Goal: Information Seeking & Learning: Learn about a topic

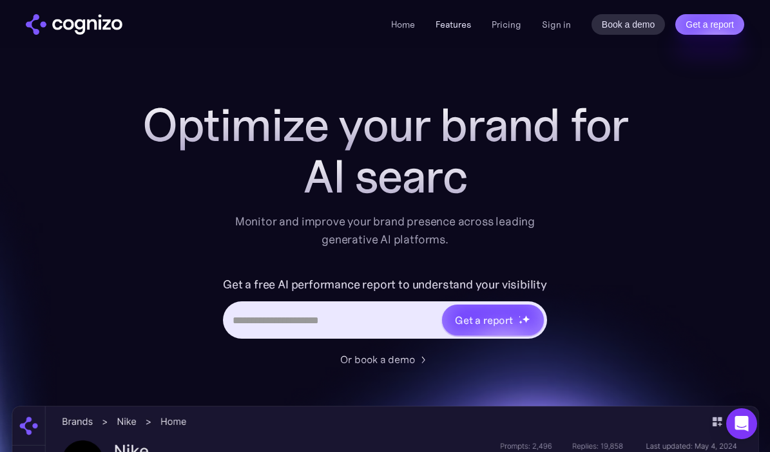
click at [451, 24] on link "Features" at bounding box center [452, 25] width 35 height 12
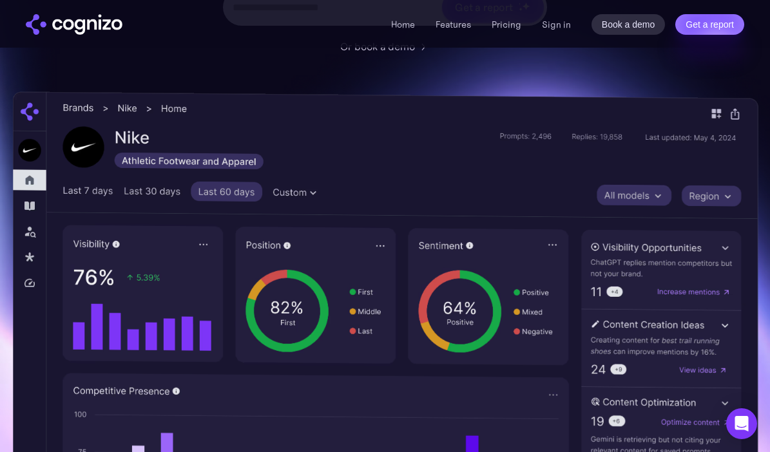
scroll to position [318, 0]
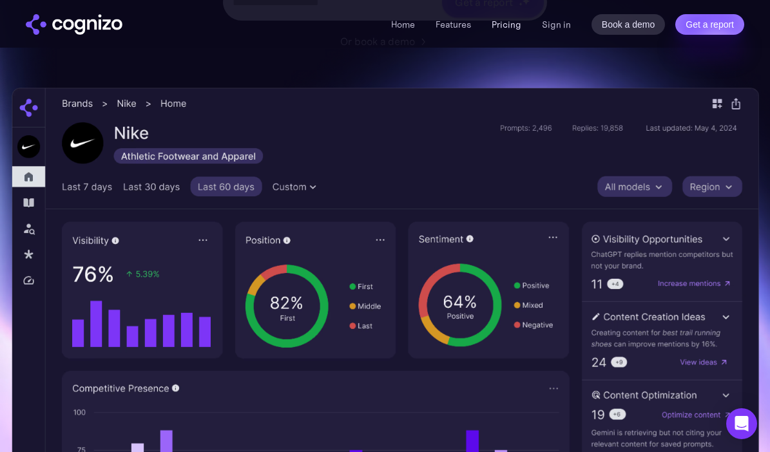
click at [511, 23] on link "Pricing" at bounding box center [506, 25] width 30 height 12
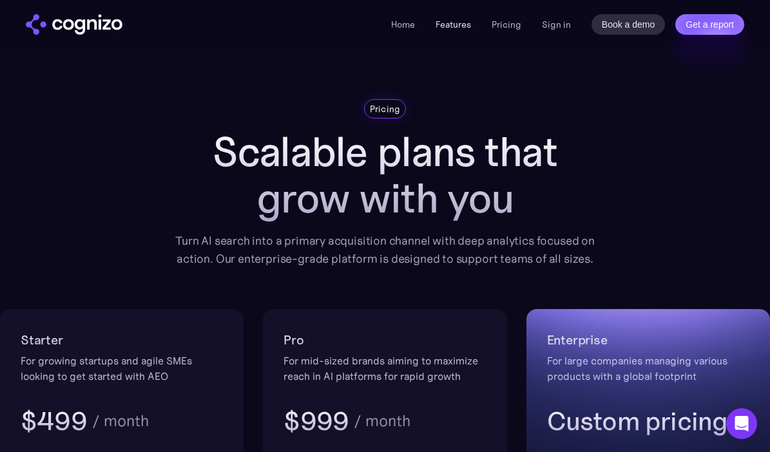
click at [451, 28] on link "Features" at bounding box center [452, 25] width 35 height 12
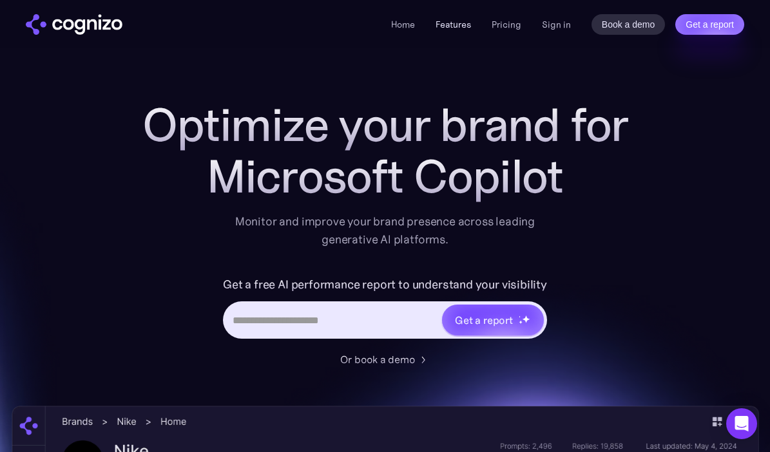
click at [454, 28] on link "Features" at bounding box center [452, 25] width 35 height 12
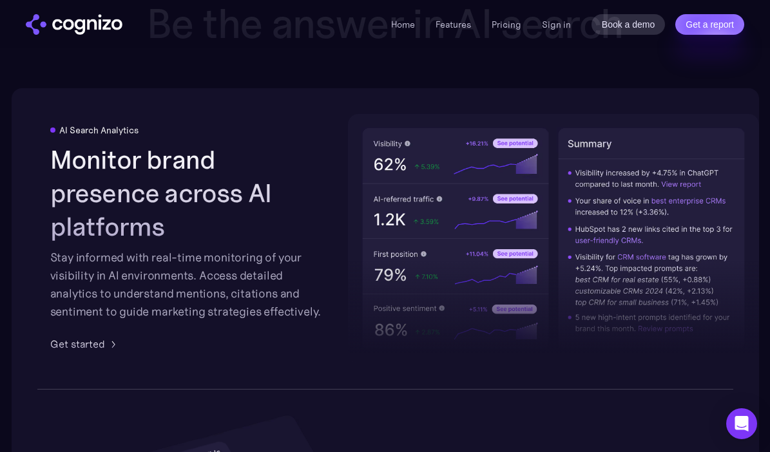
scroll to position [1998, 0]
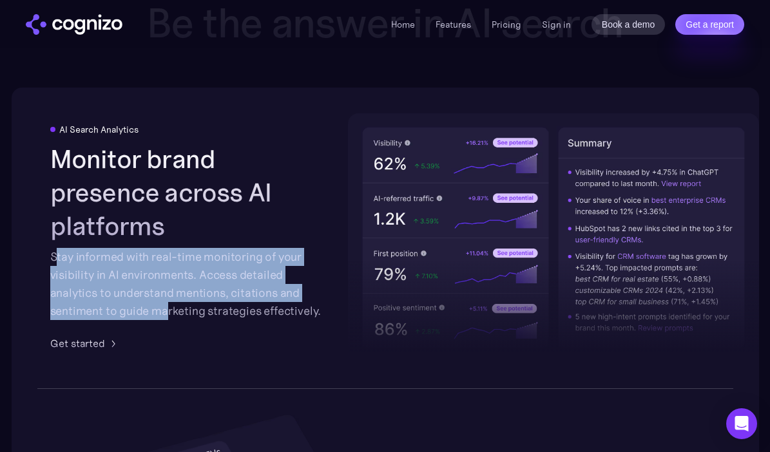
drag, startPoint x: 56, startPoint y: 240, endPoint x: 170, endPoint y: 299, distance: 128.5
click at [170, 299] on div "Stay informed with real-time monitoring of your visibility in AI environments. …" at bounding box center [188, 284] width 276 height 72
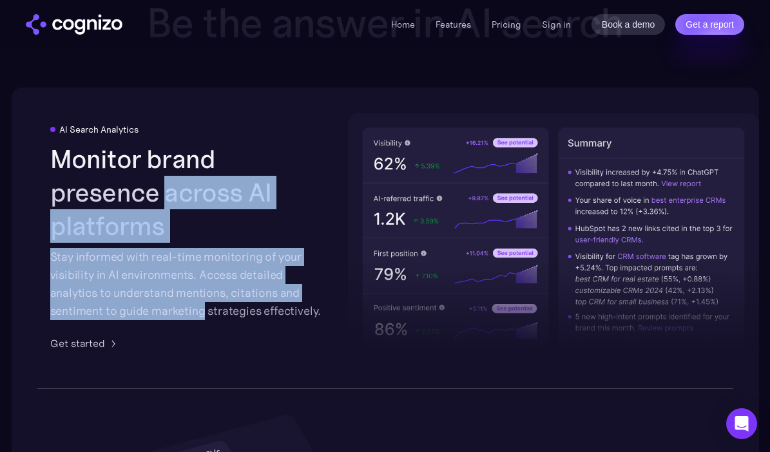
drag, startPoint x: 170, startPoint y: 299, endPoint x: 70, endPoint y: 214, distance: 131.1
click at [71, 214] on div "Monitor brand presence across AI platforms Stay informed with real-time monitor…" at bounding box center [188, 231] width 276 height 178
click at [70, 214] on h2 "Monitor brand presence across AI platforms" at bounding box center [188, 192] width 276 height 100
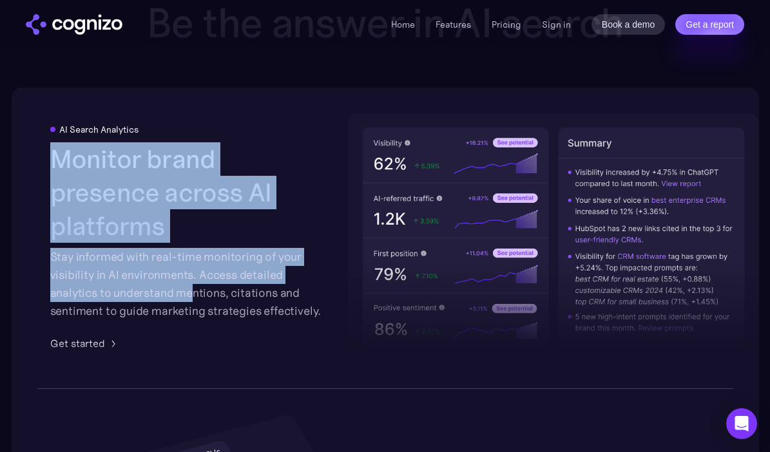
drag, startPoint x: 52, startPoint y: 184, endPoint x: 190, endPoint y: 274, distance: 164.7
click at [190, 274] on div "Monitor brand presence across AI platforms Stay informed with real-time monitor…" at bounding box center [188, 231] width 276 height 178
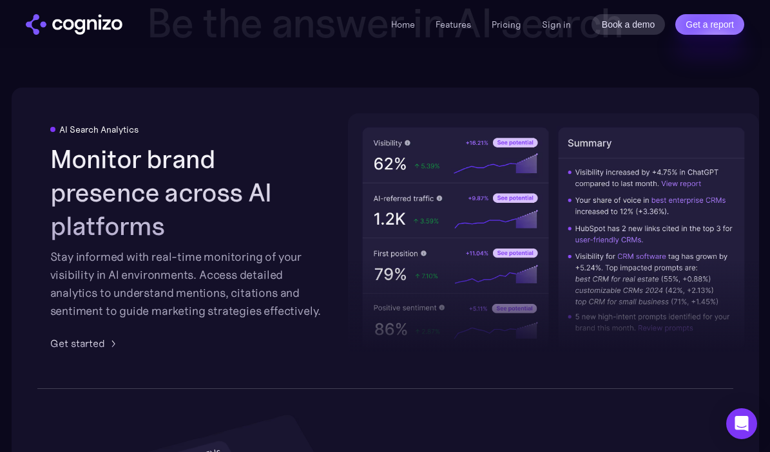
click at [199, 292] on div "Stay informed with real-time monitoring of your visibility in AI environments. …" at bounding box center [188, 284] width 276 height 72
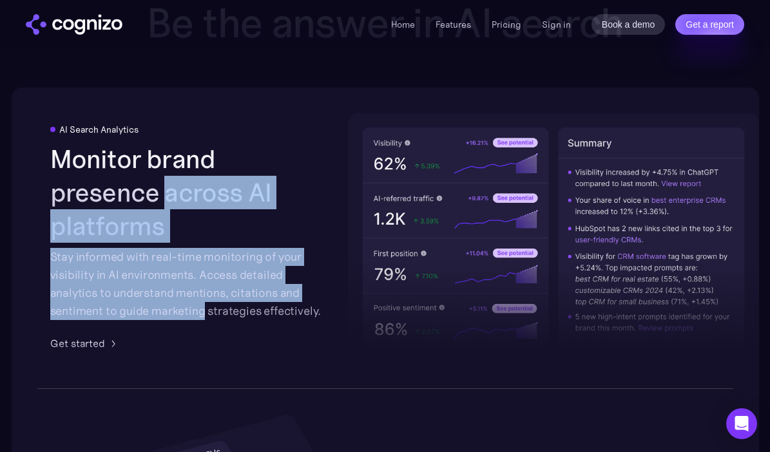
drag, startPoint x: 199, startPoint y: 292, endPoint x: 87, endPoint y: 214, distance: 136.5
click at [87, 214] on div "Monitor brand presence across AI platforms Stay informed with real-time monitor…" at bounding box center [188, 231] width 276 height 178
click at [87, 214] on h2 "Monitor brand presence across AI platforms" at bounding box center [188, 192] width 276 height 100
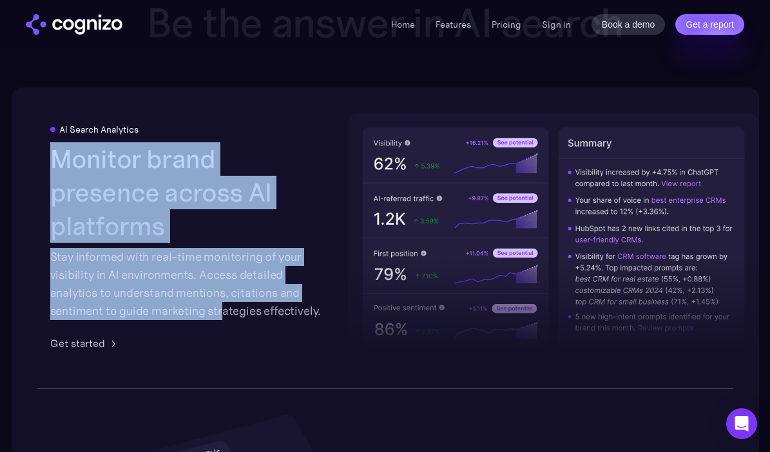
drag, startPoint x: 60, startPoint y: 185, endPoint x: 220, endPoint y: 292, distance: 193.1
click at [220, 292] on div "Monitor brand presence across AI platforms Stay informed with real-time monitor…" at bounding box center [188, 231] width 276 height 178
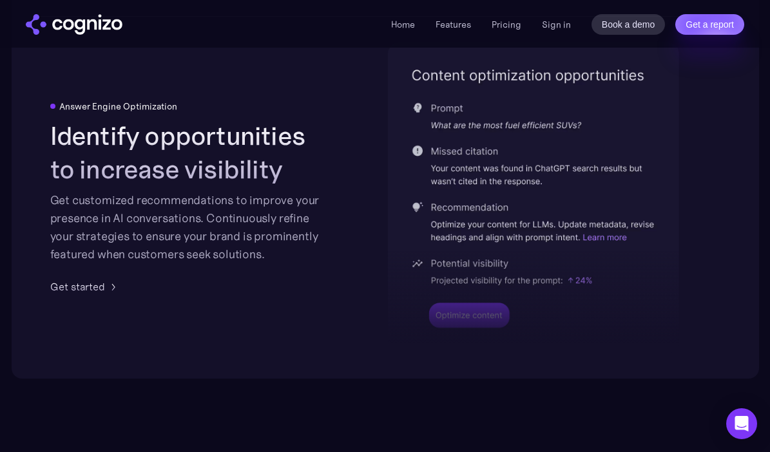
scroll to position [2688, 0]
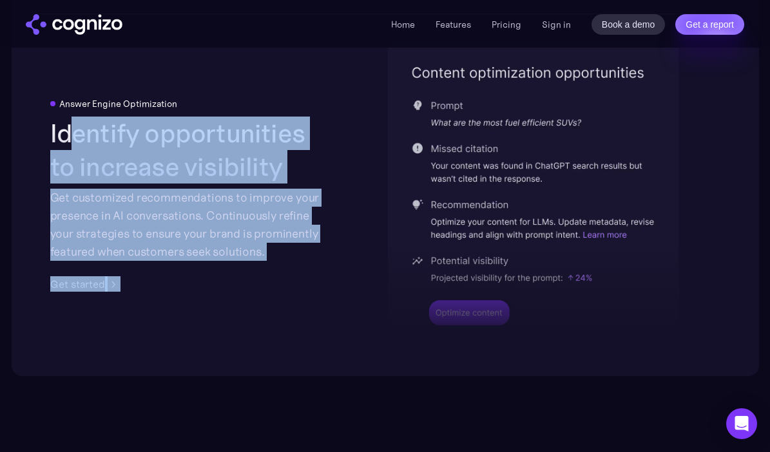
drag, startPoint x: 69, startPoint y: 122, endPoint x: 276, endPoint y: 267, distance: 252.4
click at [274, 262] on div "Answer Engine Optimization Identify opportunities to increase visibility Get cu…" at bounding box center [188, 195] width 276 height 193
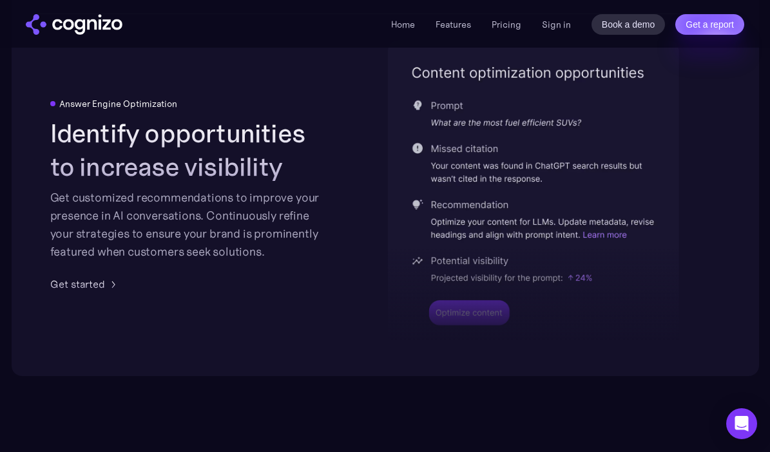
click at [279, 261] on div "Answer Engine Optimization Identify opportunities to increase visibility Get cu…" at bounding box center [188, 195] width 276 height 193
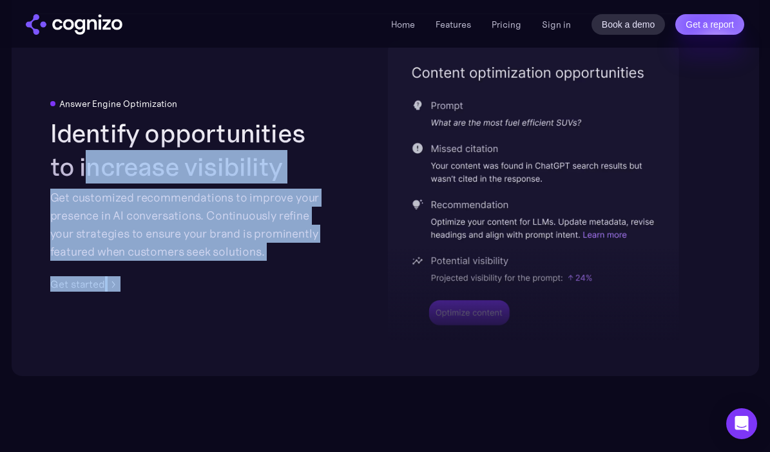
drag, startPoint x: 279, startPoint y: 261, endPoint x: 79, endPoint y: 168, distance: 220.7
click at [79, 168] on div "Answer Engine Optimization Identify opportunities to increase visibility Get cu…" at bounding box center [188, 195] width 276 height 193
click at [79, 168] on h2 "Identify opportunities to increase visibility" at bounding box center [188, 150] width 276 height 67
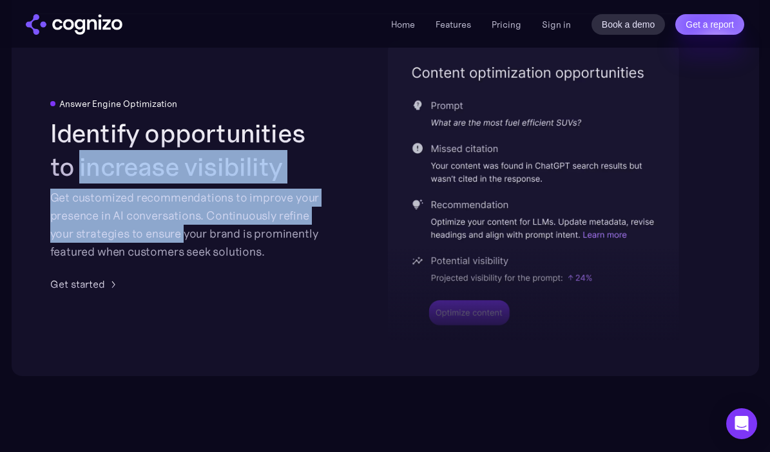
drag, startPoint x: 79, startPoint y: 168, endPoint x: 182, endPoint y: 230, distance: 120.2
click at [182, 230] on div "Identify opportunities to increase visibility Get customized recommendations to…" at bounding box center [188, 189] width 276 height 144
click at [182, 230] on div "Get customized recommendations to improve your presence in AI conversations. Co…" at bounding box center [188, 225] width 276 height 72
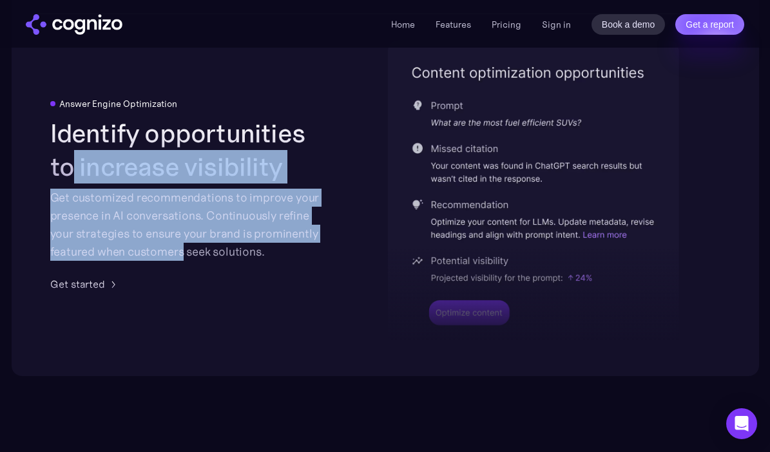
drag, startPoint x: 184, startPoint y: 248, endPoint x: 71, endPoint y: 158, distance: 144.4
click at [71, 158] on div "Identify opportunities to increase visibility Get customized recommendations to…" at bounding box center [188, 189] width 276 height 144
click at [71, 158] on h2 "Identify opportunities to increase visibility" at bounding box center [188, 150] width 276 height 67
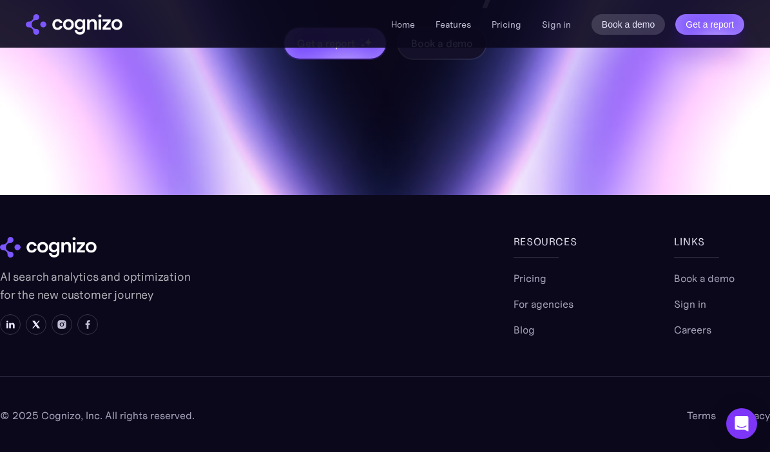
scroll to position [5204, 0]
click at [532, 307] on link "For agencies" at bounding box center [543, 303] width 60 height 15
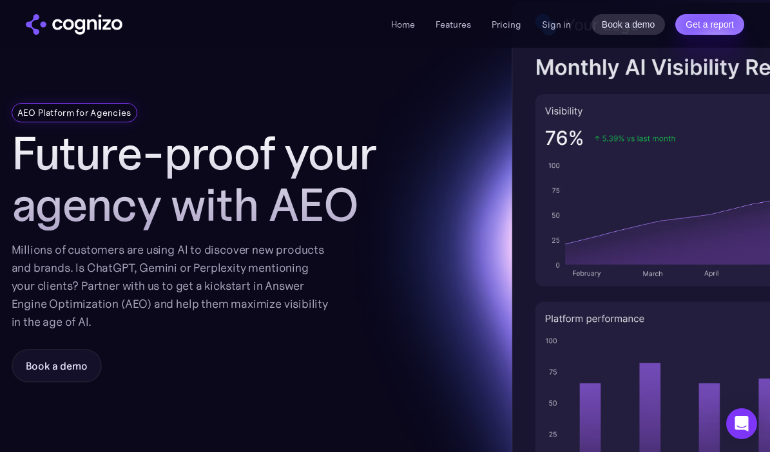
scroll to position [93, 0]
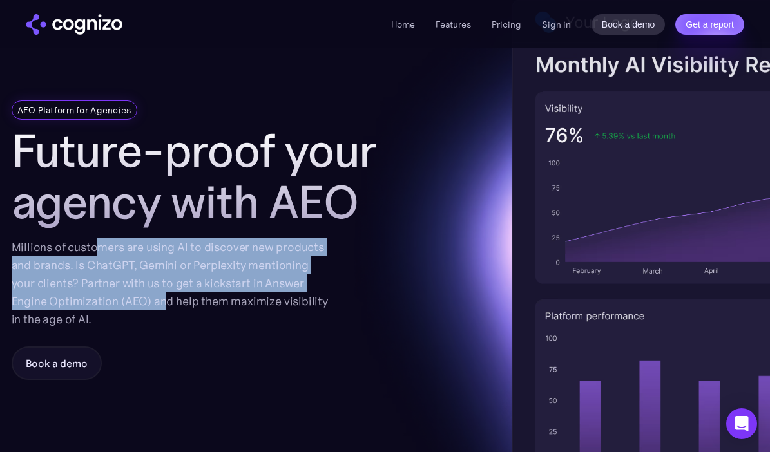
drag, startPoint x: 96, startPoint y: 248, endPoint x: 162, endPoint y: 297, distance: 81.9
click at [162, 297] on div "Millions of customers are using AI to discover new products and brands. Is Chat…" at bounding box center [170, 283] width 317 height 90
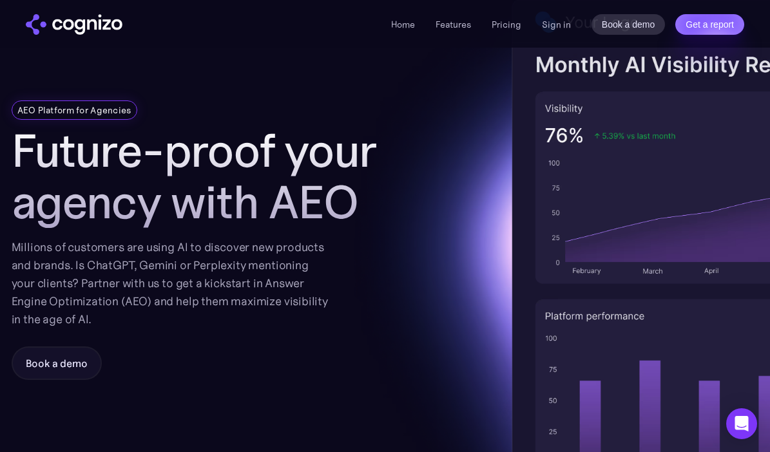
click at [198, 298] on div "Millions of customers are using AI to discover new products and brands. Is Chat…" at bounding box center [170, 283] width 317 height 90
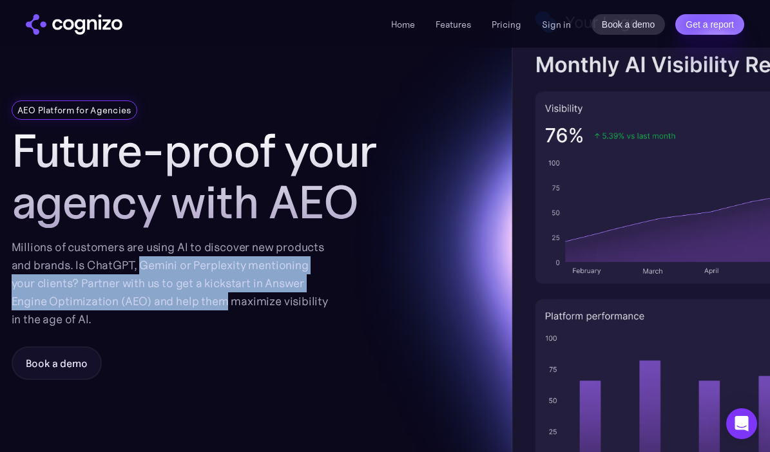
drag, startPoint x: 198, startPoint y: 298, endPoint x: 140, endPoint y: 254, distance: 73.0
click at [140, 254] on div "Millions of customers are using AI to discover new products and brands. Is Chat…" at bounding box center [170, 283] width 317 height 90
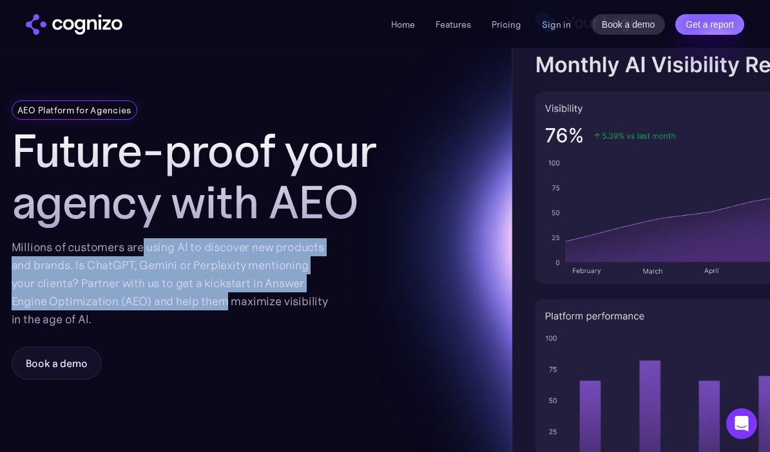
click at [365, 279] on div "Future-proof your agency with AEO Millions of customers are using AI to discove…" at bounding box center [211, 227] width 399 height 204
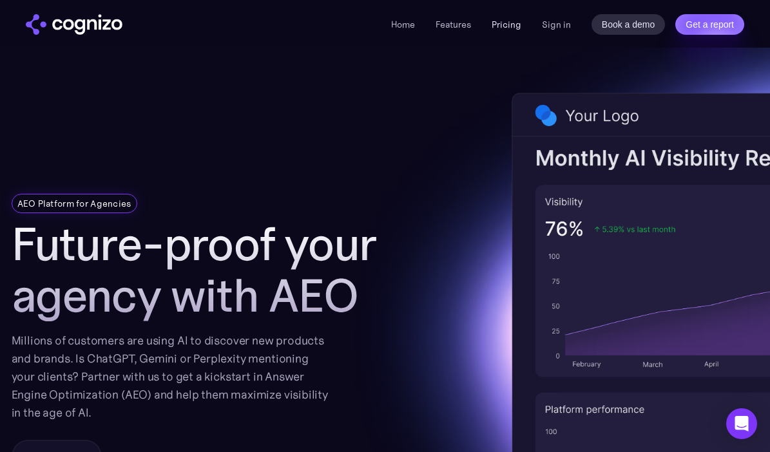
scroll to position [0, 0]
click at [502, 20] on link "Pricing" at bounding box center [506, 25] width 30 height 12
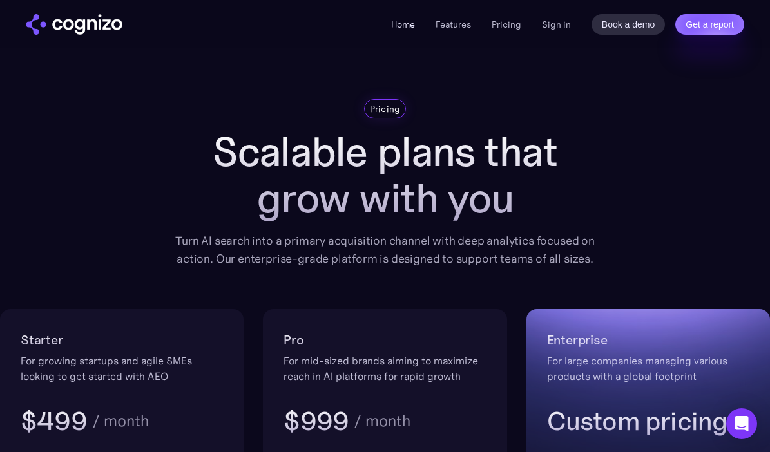
click at [405, 28] on link "Home" at bounding box center [403, 25] width 24 height 12
